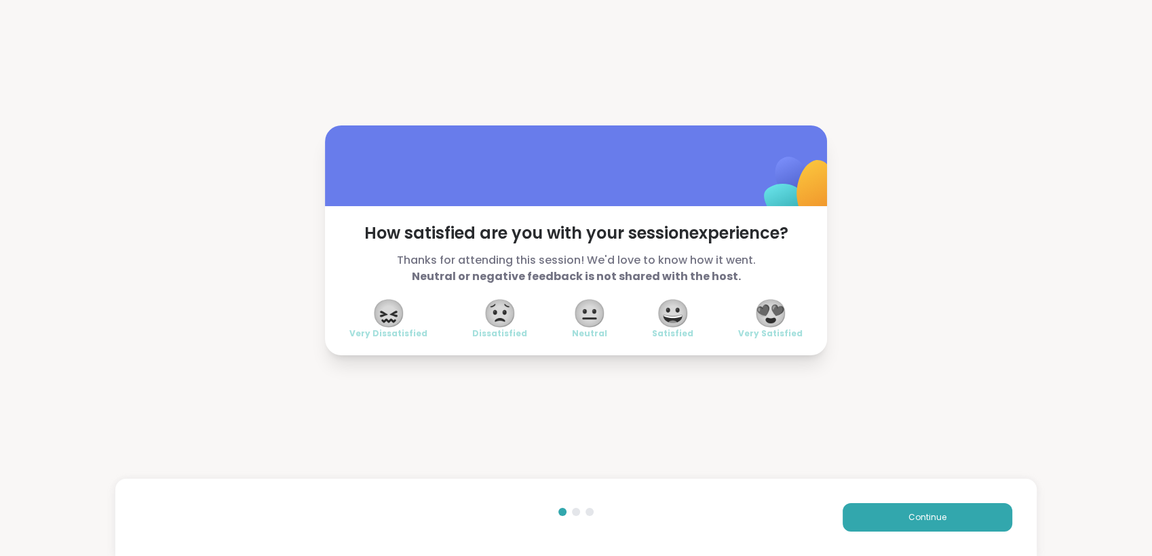
click at [753, 305] on span "😍" at bounding box center [770, 313] width 34 height 24
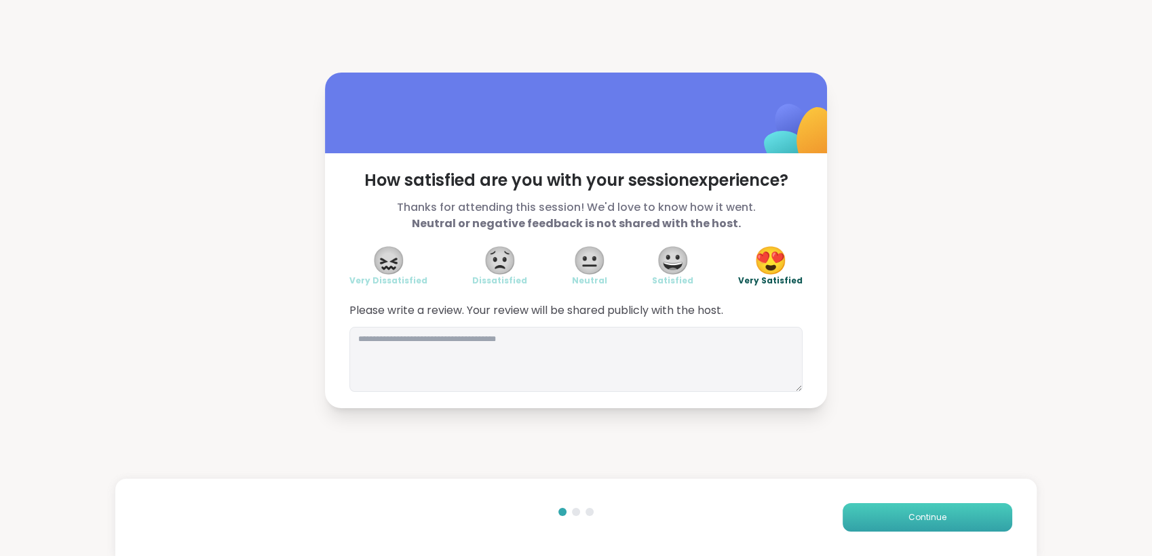
click at [910, 510] on button "Continue" at bounding box center [927, 517] width 170 height 28
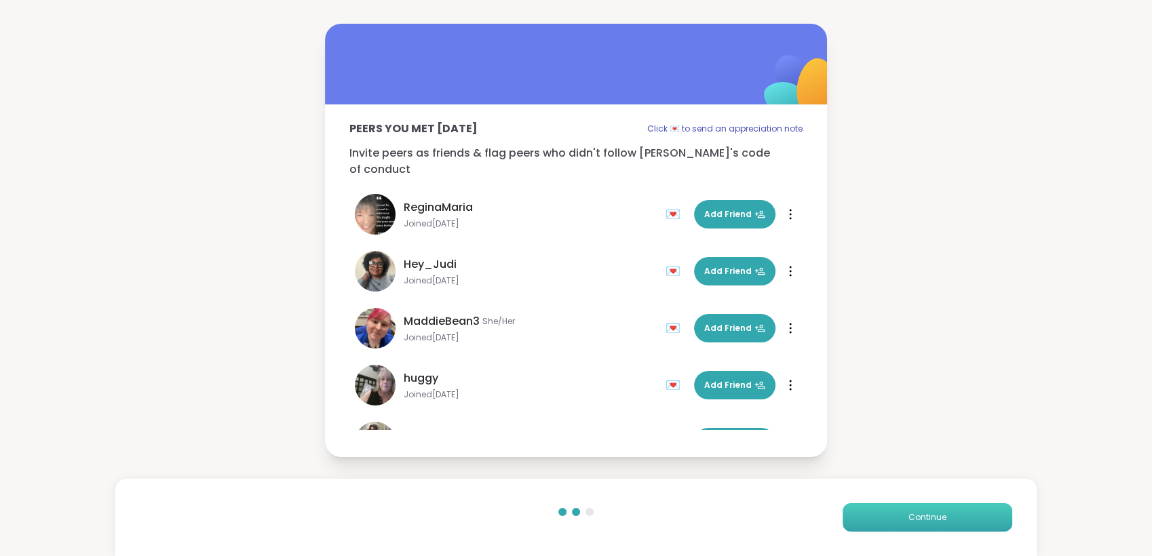
click at [910, 510] on button "Continue" at bounding box center [927, 517] width 170 height 28
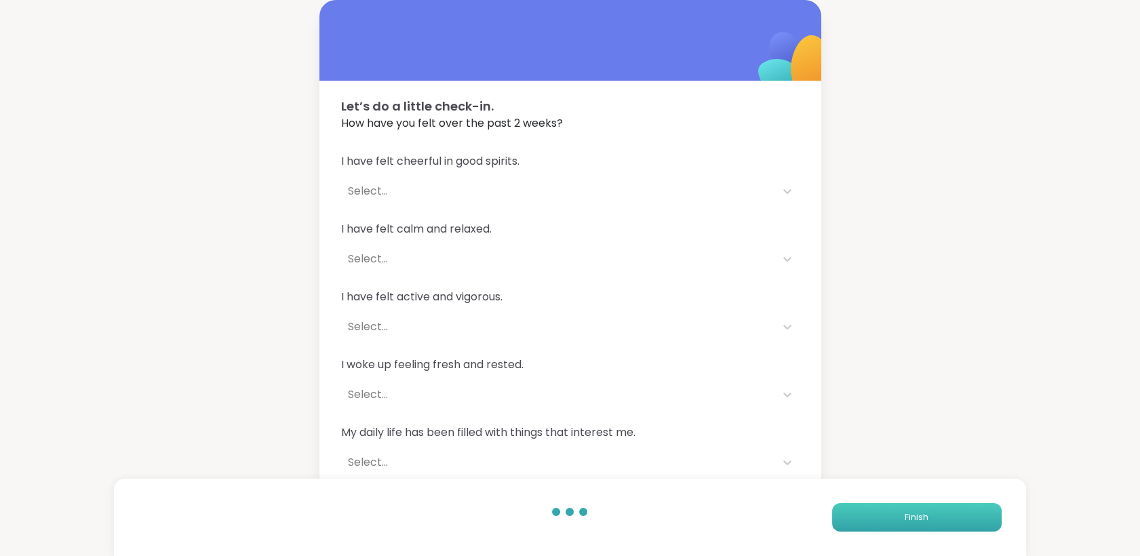
click at [910, 510] on button "Finish" at bounding box center [917, 517] width 170 height 28
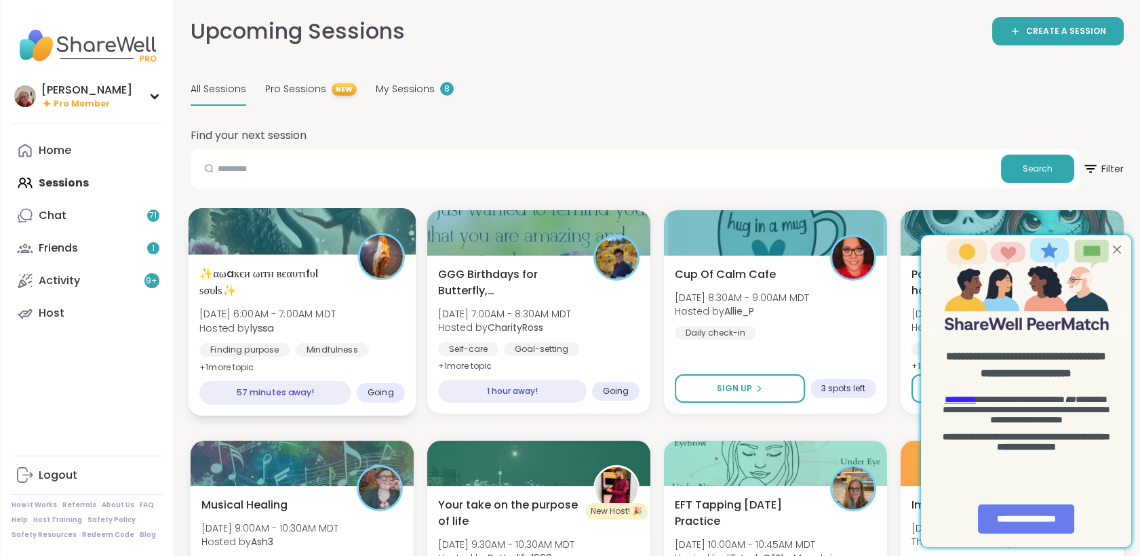
click at [321, 319] on span "[DATE] 6:00AM - 7:00AM MDT" at bounding box center [267, 314] width 136 height 14
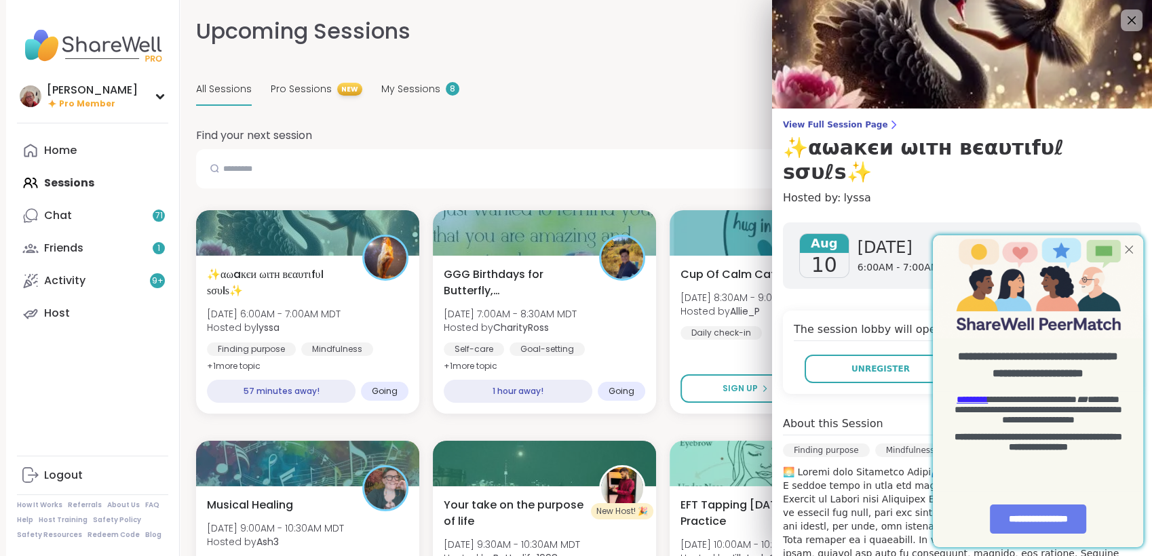
click at [1124, 244] on div at bounding box center [1129, 250] width 18 height 18
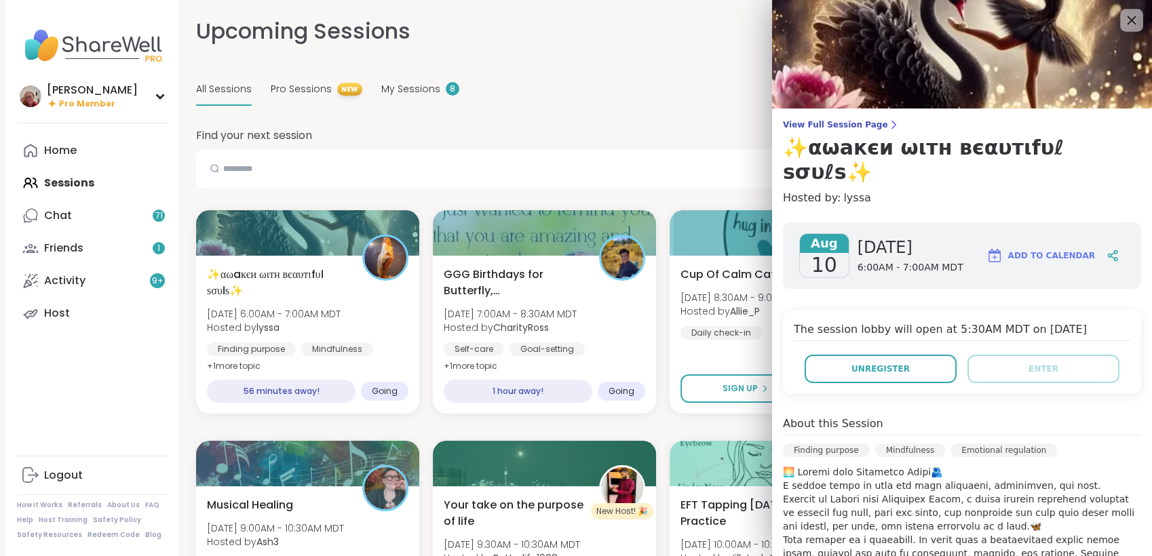
click at [1122, 14] on icon at bounding box center [1130, 20] width 17 height 17
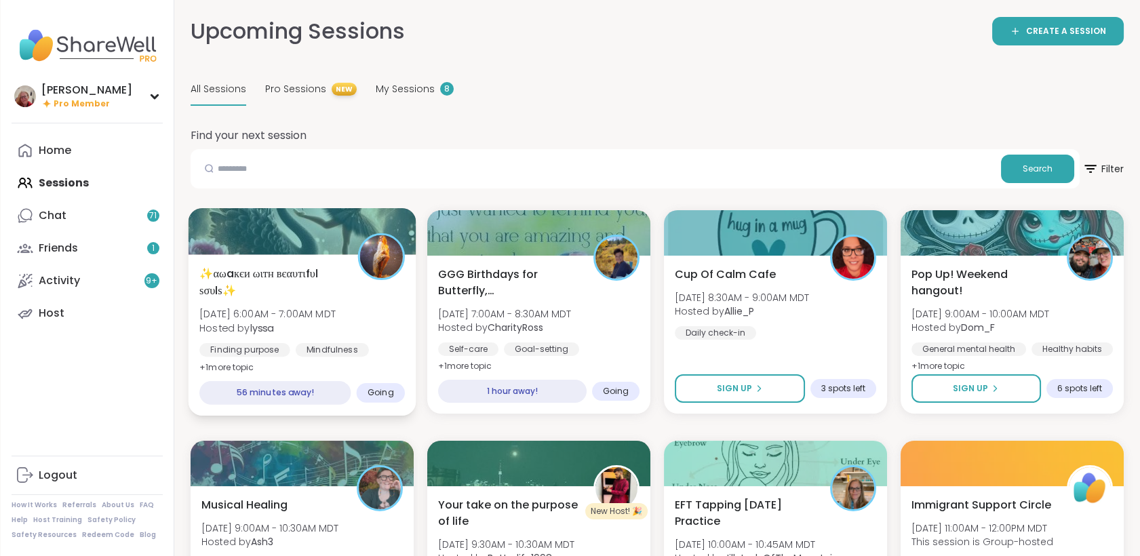
click at [300, 307] on span "[DATE] 6:00AM - 7:00AM MDT" at bounding box center [267, 314] width 136 height 14
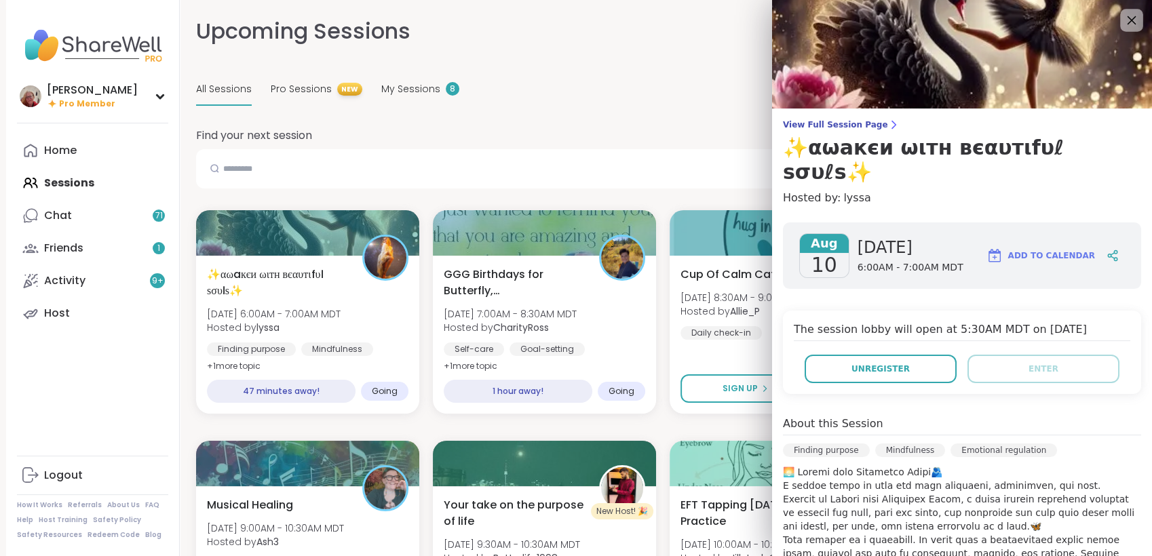
click at [1122, 21] on icon at bounding box center [1130, 20] width 17 height 17
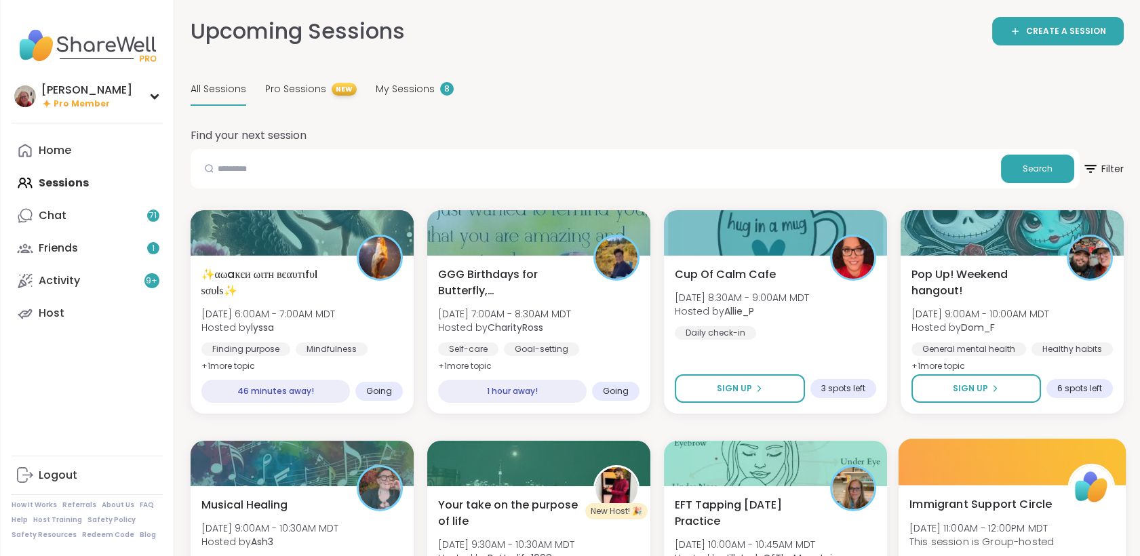
drag, startPoint x: 1149, startPoint y: 549, endPoint x: 933, endPoint y: 551, distance: 215.7
click at [933, 551] on div "Immigrant Support Circle [DATE] 11:00AM - 12:00PM MDT This session is Group-hos…" at bounding box center [1011, 543] width 205 height 94
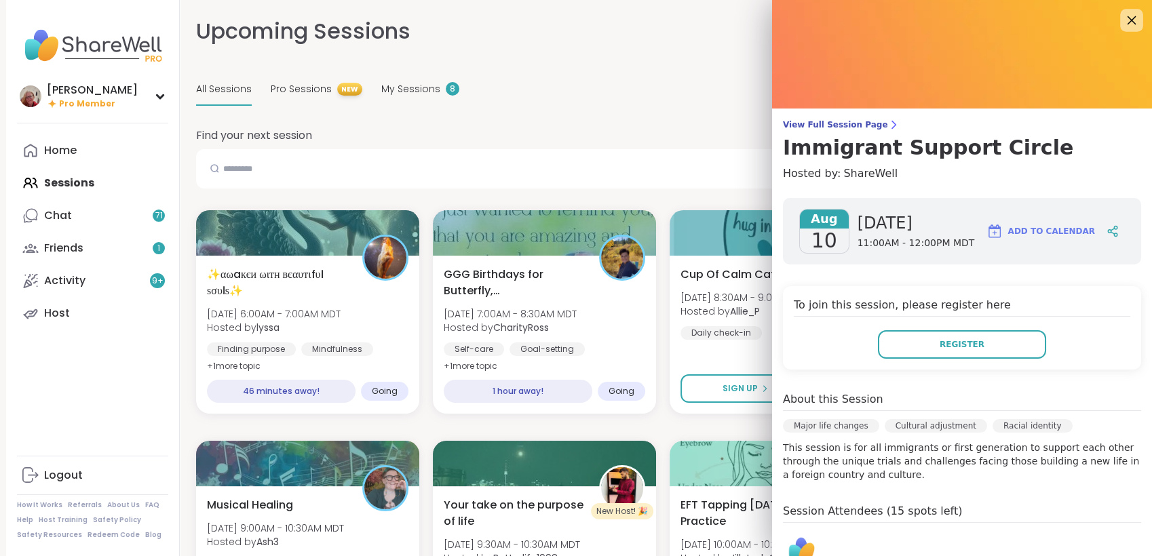
click at [1122, 22] on icon at bounding box center [1130, 20] width 17 height 17
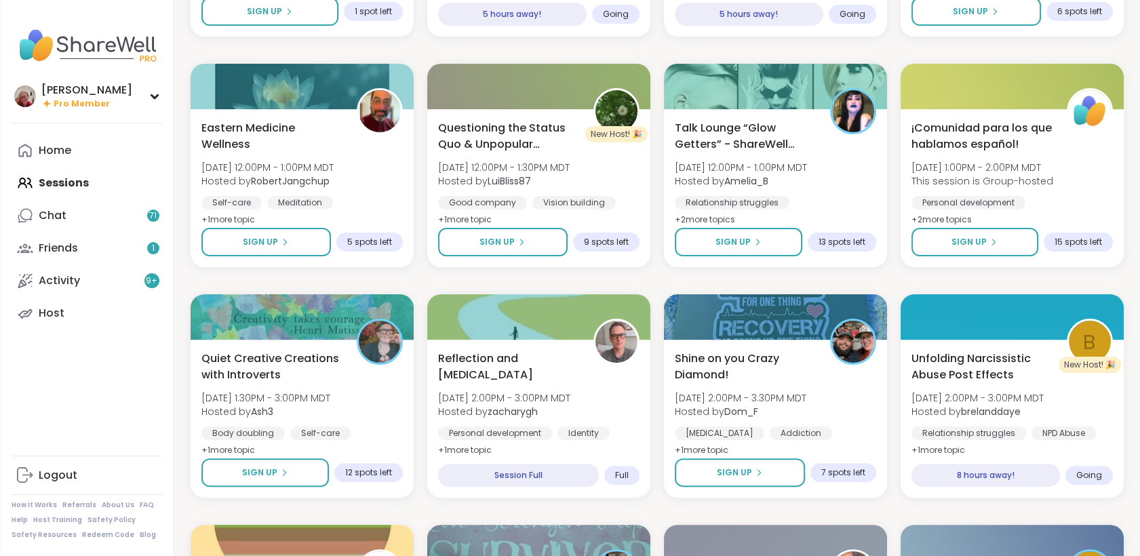
scroll to position [841, 0]
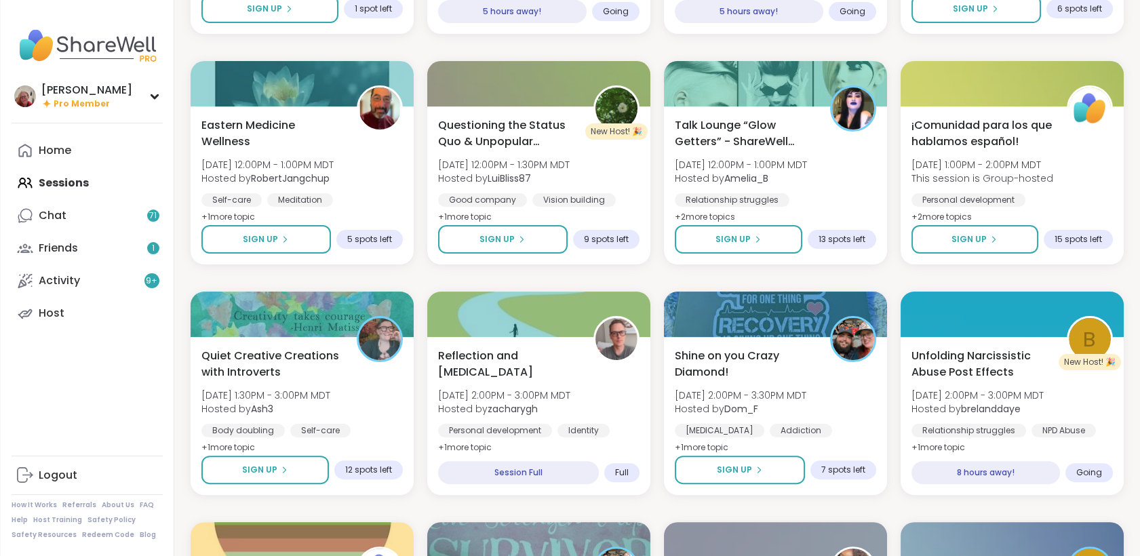
click at [842, 287] on div "✨αωaкєи ωιтн вєαυтιfυℓ ѕσυℓѕ✨ [DATE] 6:00AM - 7:00AM MDT Hosted by lyssa Findin…" at bounding box center [657, 393] width 933 height 2048
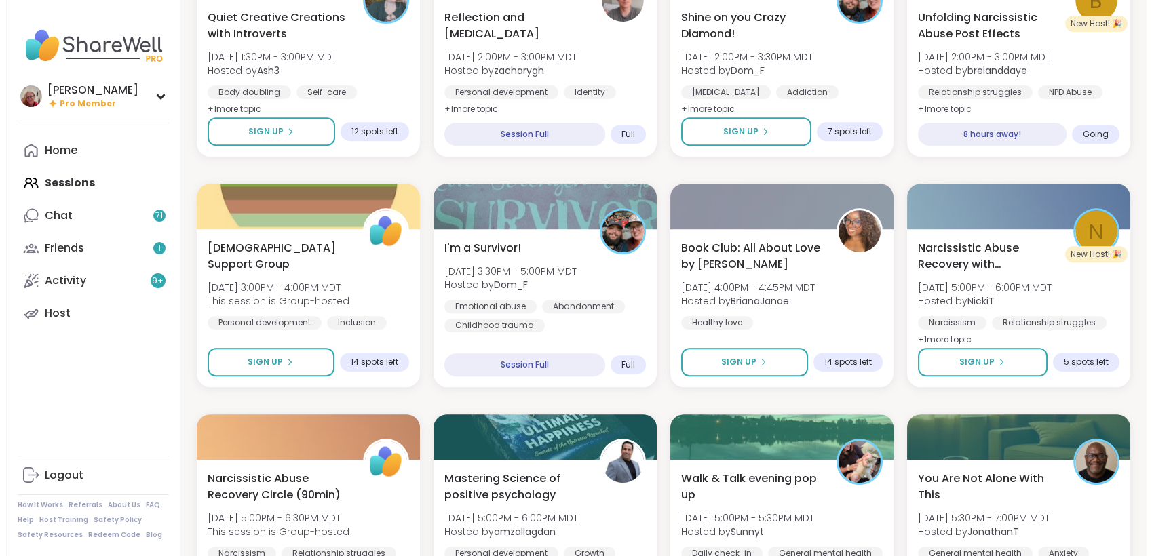
scroll to position [1169, 0]
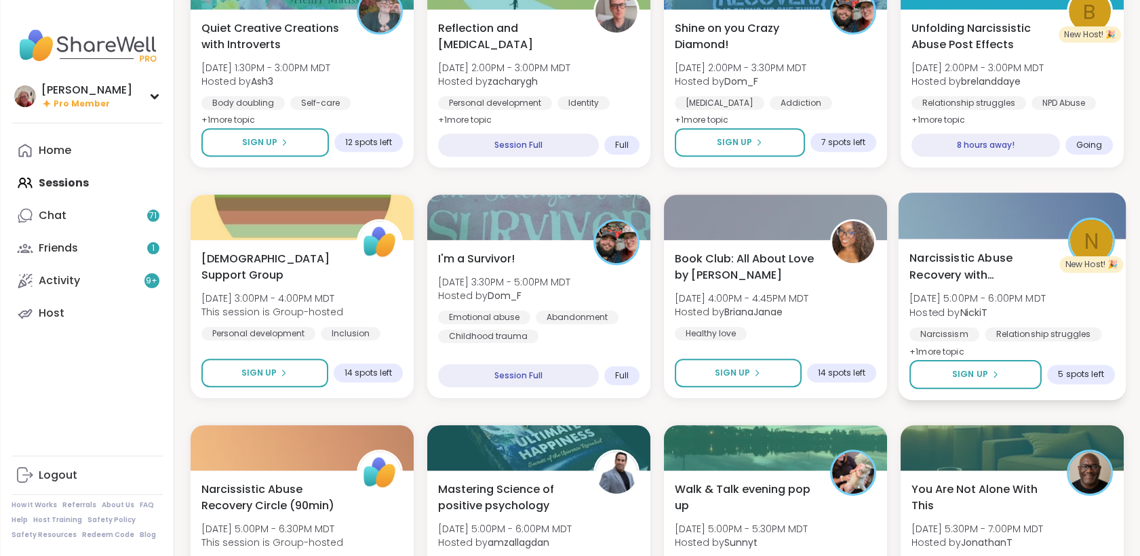
click at [1101, 244] on div "N" at bounding box center [1091, 241] width 43 height 43
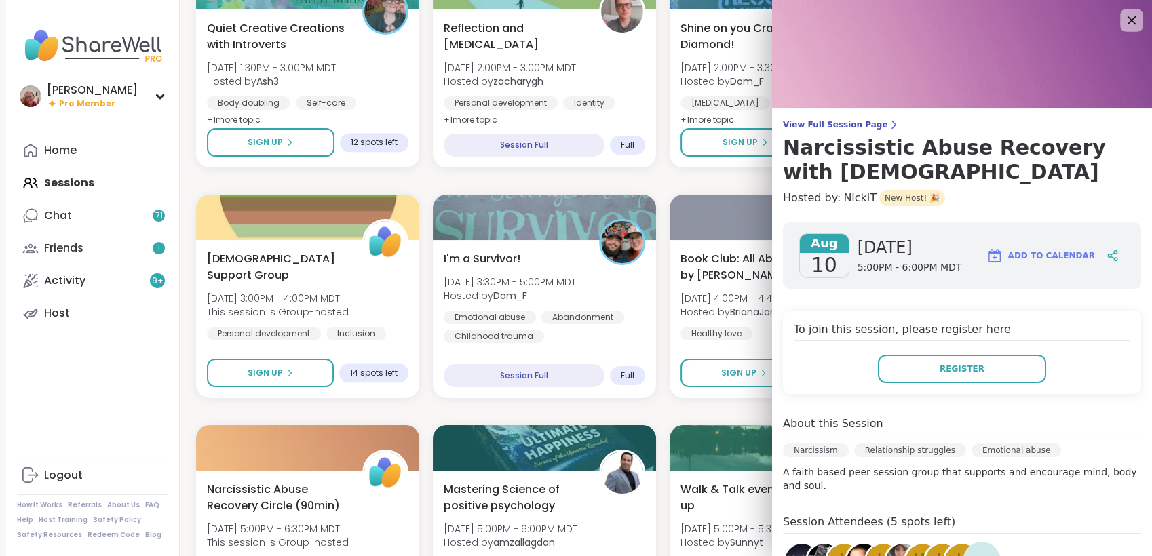
click at [1127, 19] on icon at bounding box center [1131, 20] width 9 height 9
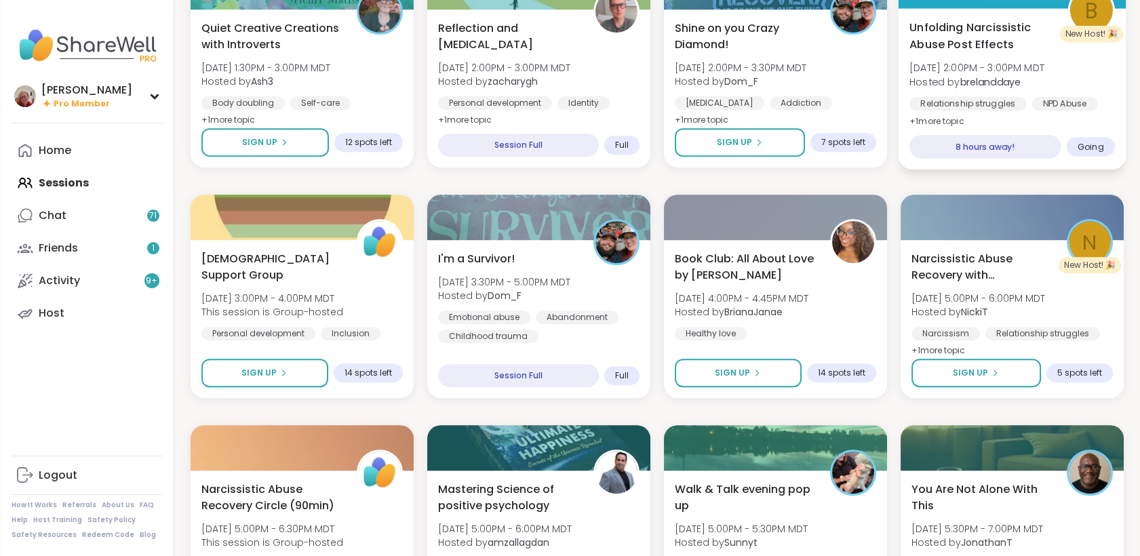
click at [1099, 50] on div "Unfolding Narcissistic Abuse Post Effects [DATE] 2:00PM - 3:00PM MDT Hosted by …" at bounding box center [1011, 74] width 205 height 111
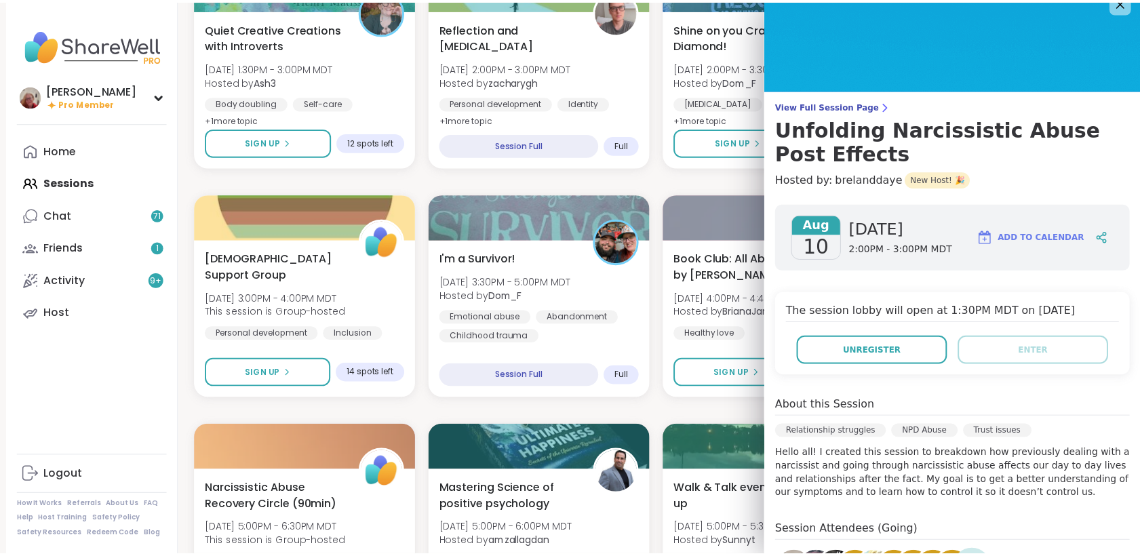
scroll to position [0, 0]
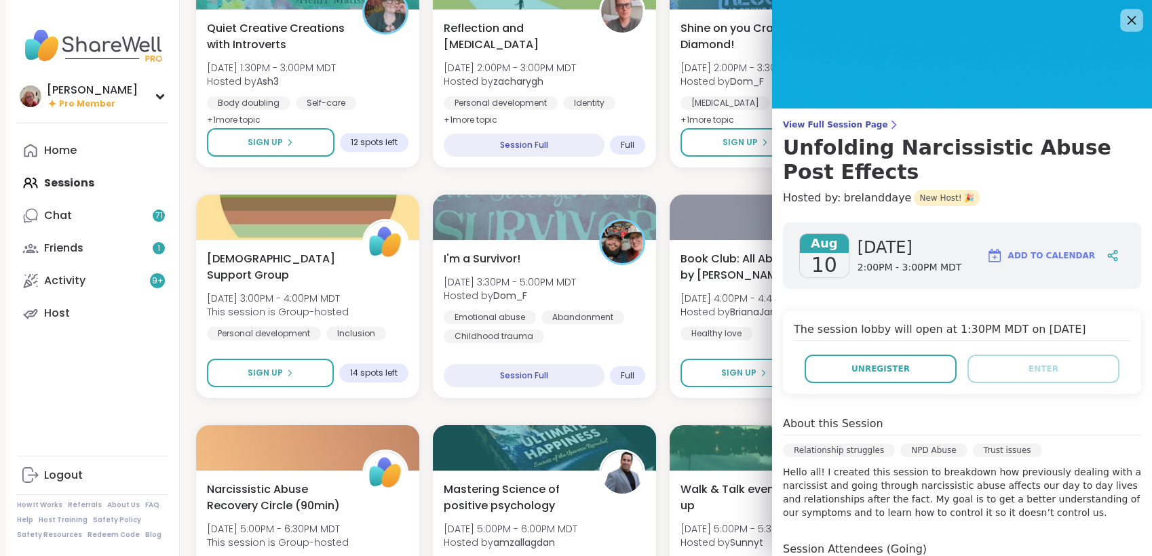
click at [1122, 18] on icon at bounding box center [1130, 20] width 17 height 17
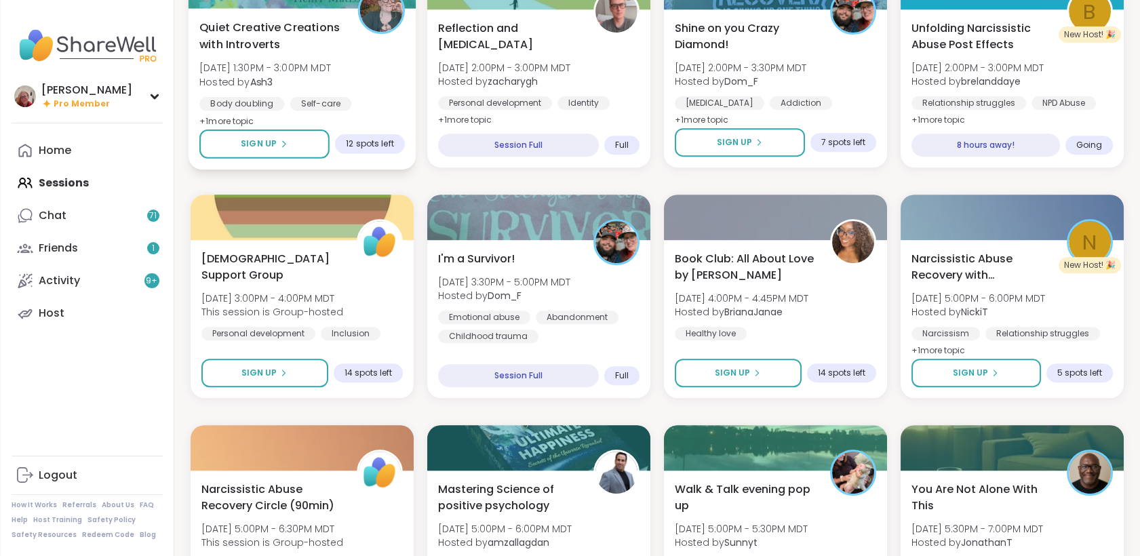
click at [371, 90] on div "Quiet Creative Creations with Introverts [DATE] 1:30PM - 3:00PM MDT Hosted by A…" at bounding box center [301, 74] width 205 height 111
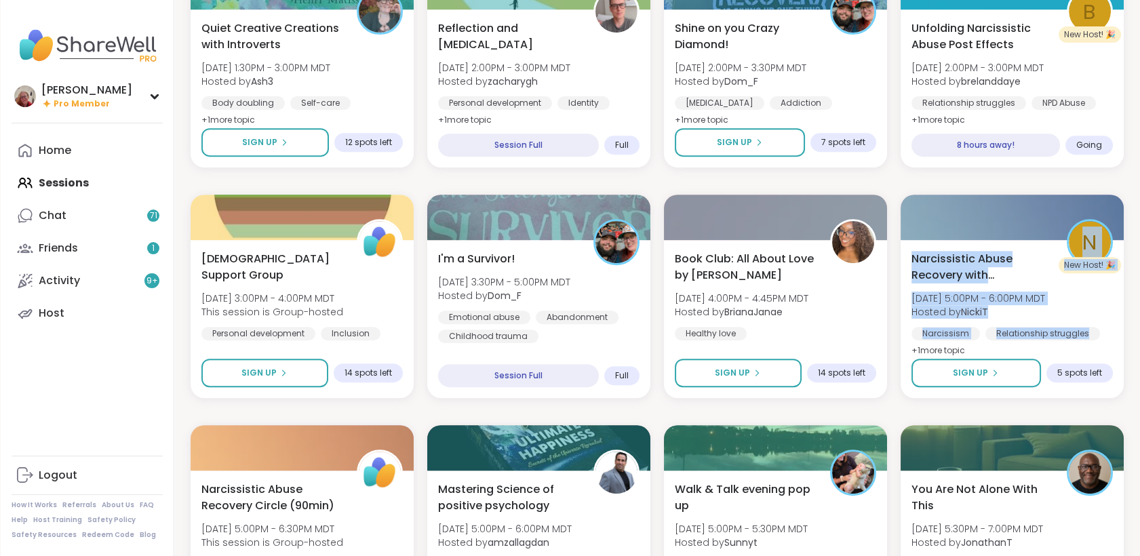
drag, startPoint x: 1140, startPoint y: 208, endPoint x: 1146, endPoint y: 271, distance: 63.4
